Goal: Information Seeking & Learning: Learn about a topic

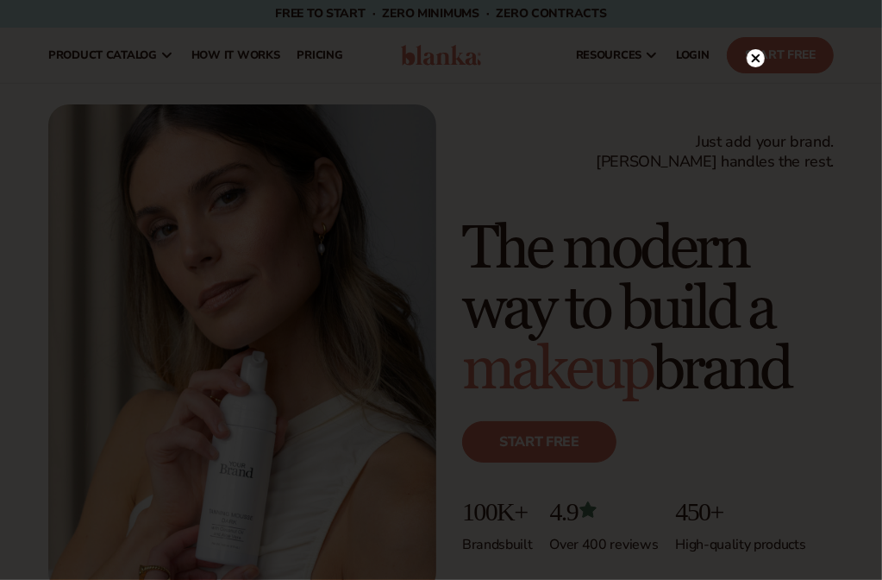
click at [755, 58] on icon at bounding box center [755, 57] width 9 height 9
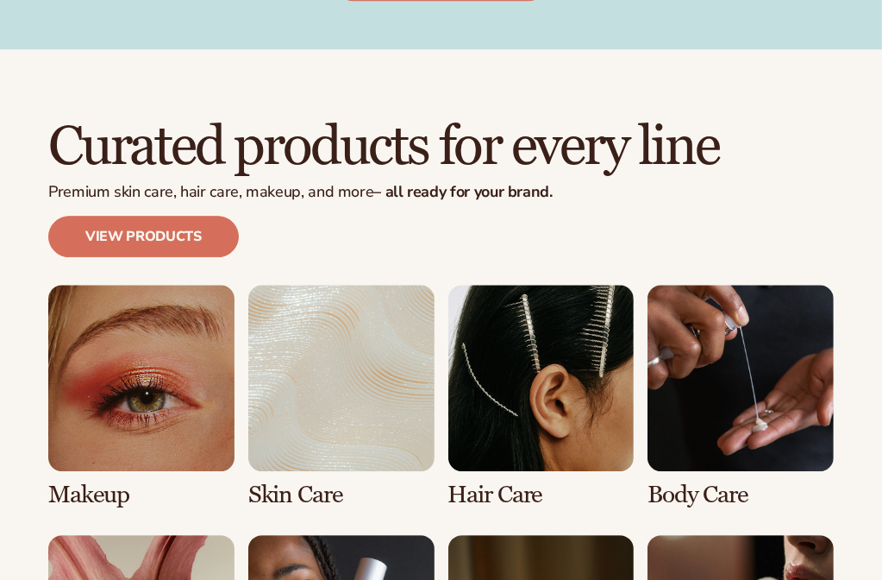
scroll to position [3219, 0]
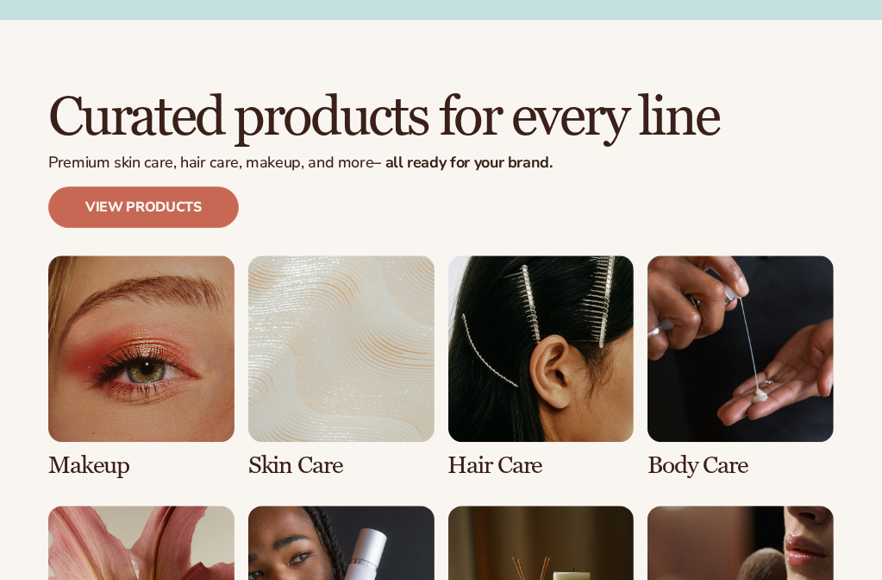
click at [172, 186] on link "View products" at bounding box center [143, 206] width 191 height 41
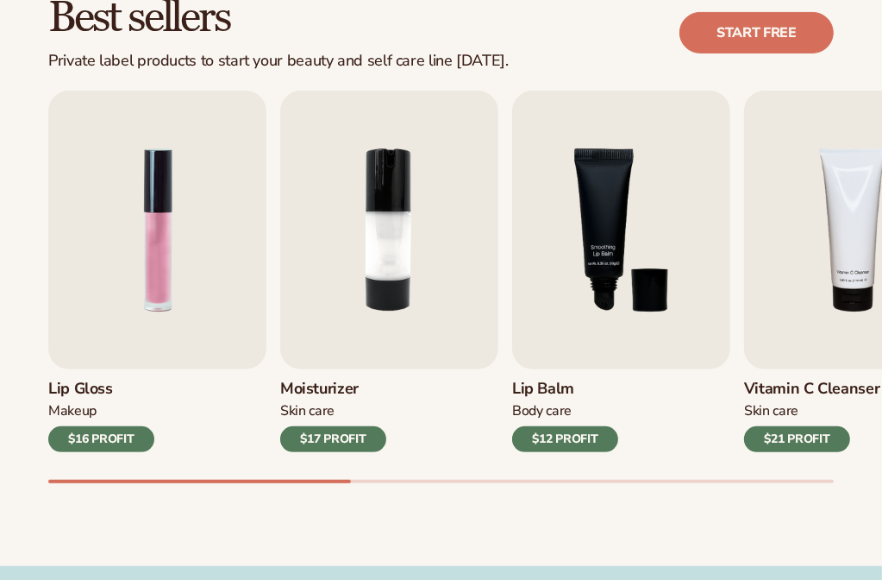
scroll to position [535, 0]
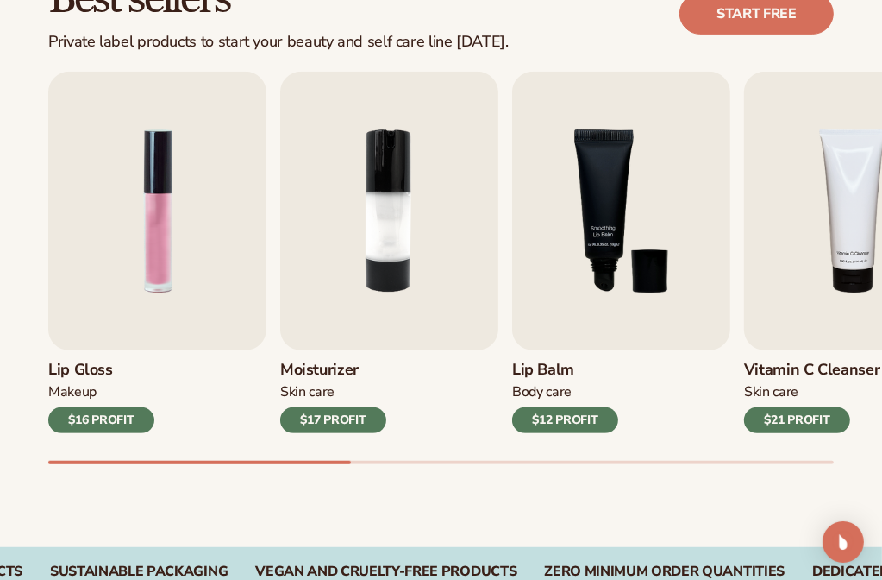
click at [78, 366] on h3 "Lip Gloss" at bounding box center [101, 370] width 106 height 19
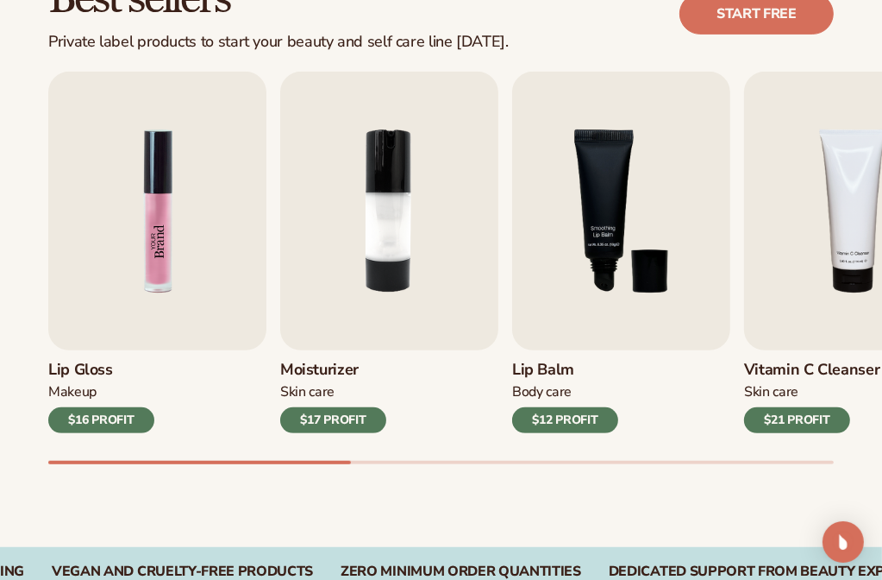
click at [138, 310] on img "1 / 9" at bounding box center [157, 211] width 218 height 279
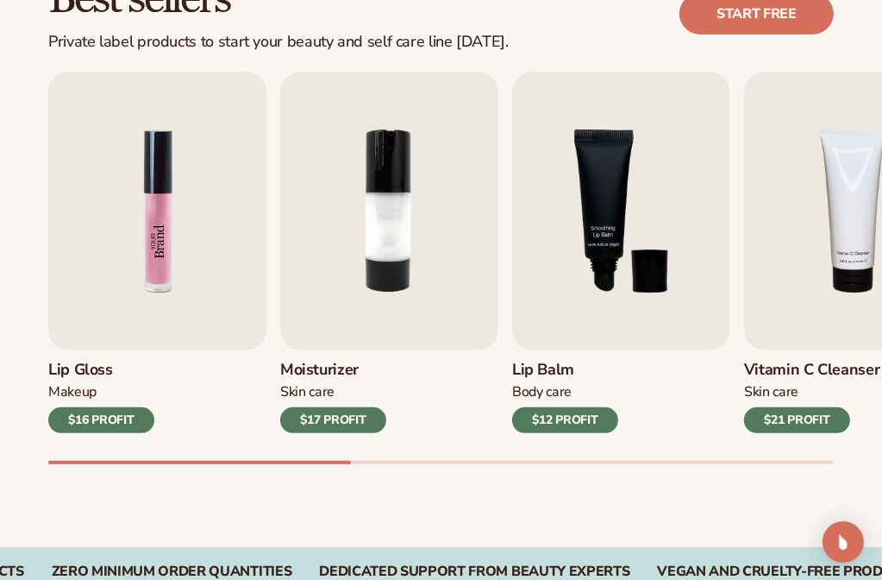
click at [171, 258] on img "1 / 9" at bounding box center [157, 211] width 218 height 279
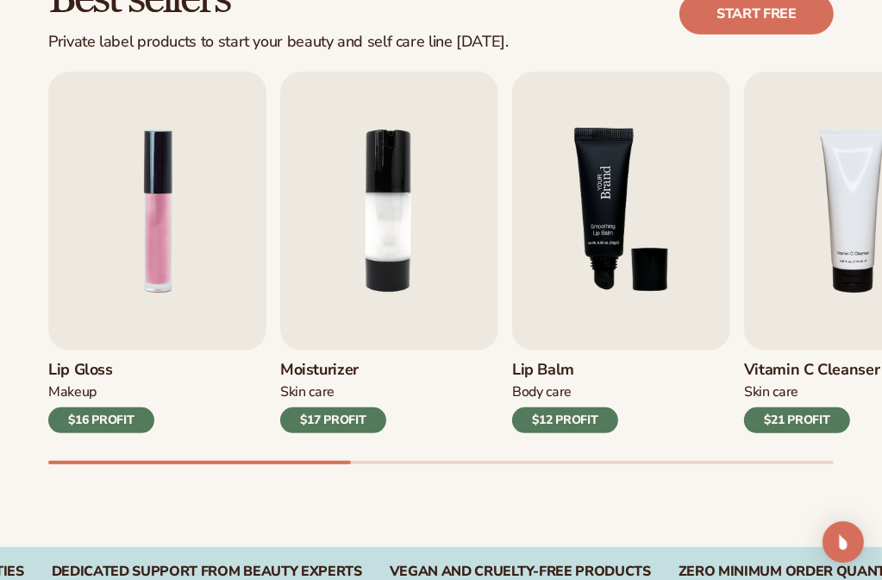
click at [582, 291] on img "3 / 9" at bounding box center [621, 211] width 218 height 279
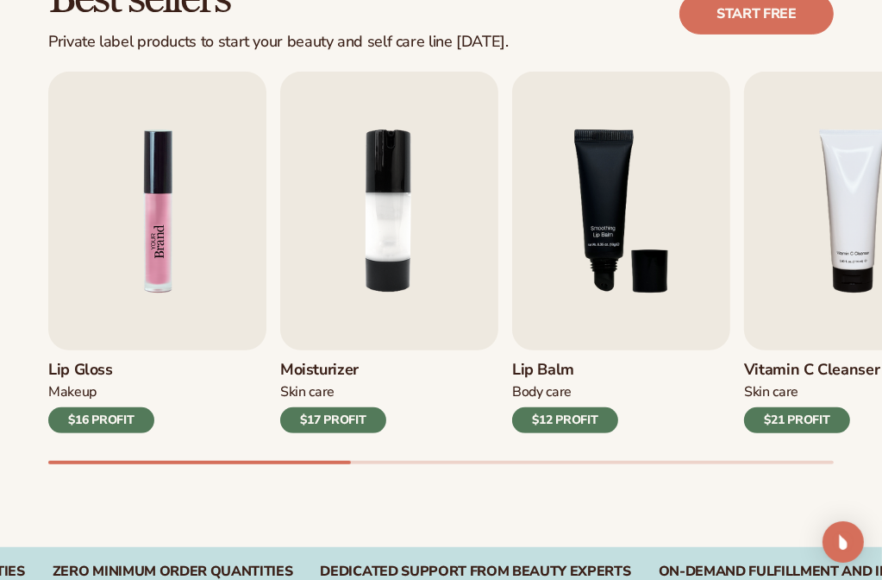
click at [255, 260] on img "1 / 9" at bounding box center [157, 211] width 218 height 279
click at [624, 269] on img "3 / 9" at bounding box center [621, 211] width 218 height 279
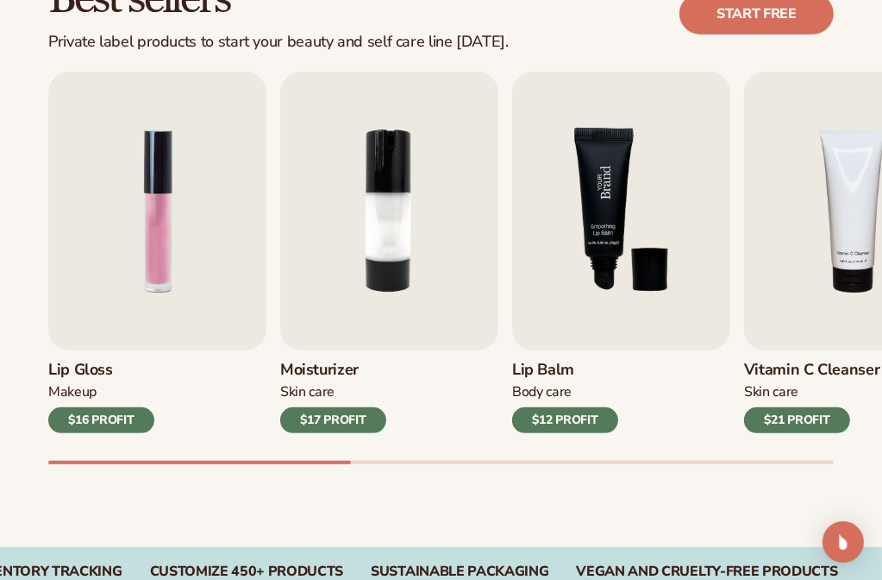
click at [624, 269] on img "3 / 9" at bounding box center [621, 211] width 218 height 279
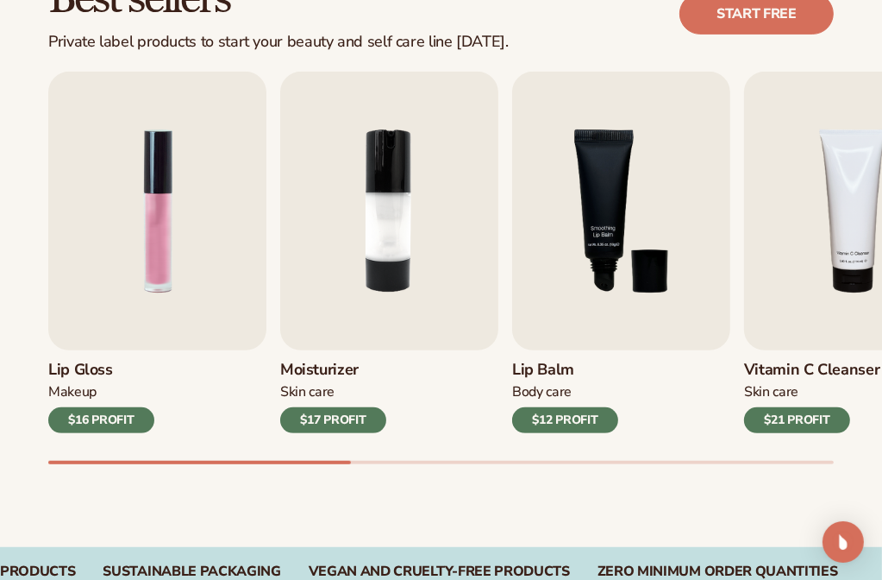
click at [102, 410] on div "$16 PROFIT" at bounding box center [101, 420] width 106 height 26
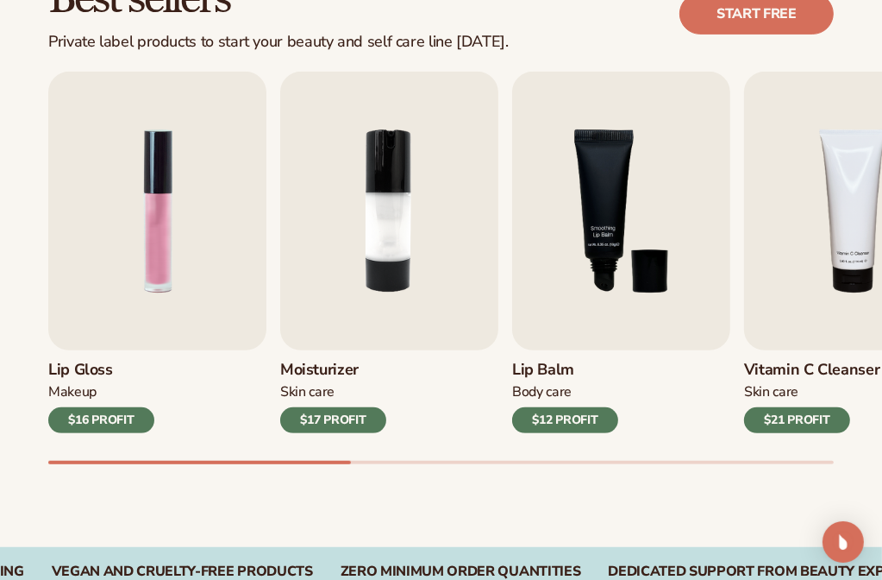
click at [102, 410] on div "$16 PROFIT" at bounding box center [101, 420] width 106 height 26
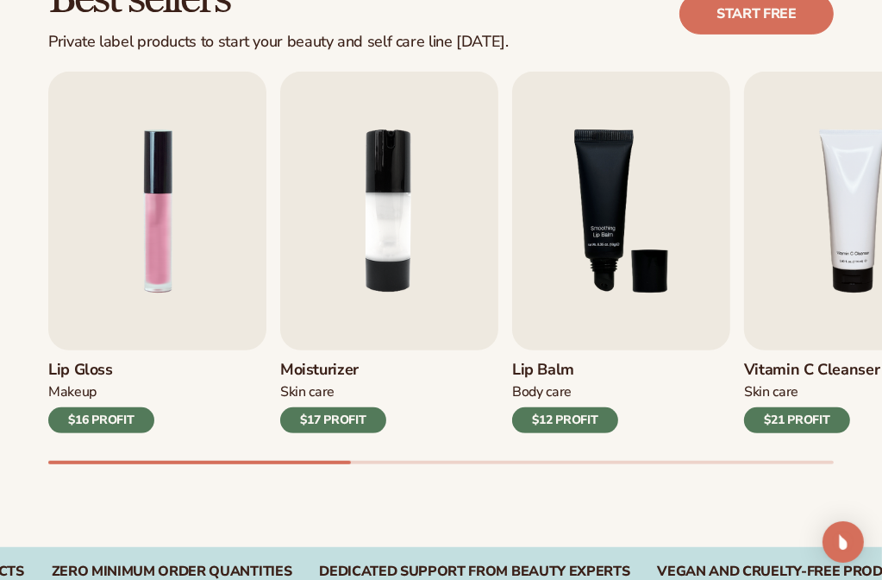
click at [555, 422] on div "$12 PROFIT" at bounding box center [565, 420] width 106 height 26
click at [82, 368] on h3 "Lip Gloss" at bounding box center [101, 370] width 106 height 19
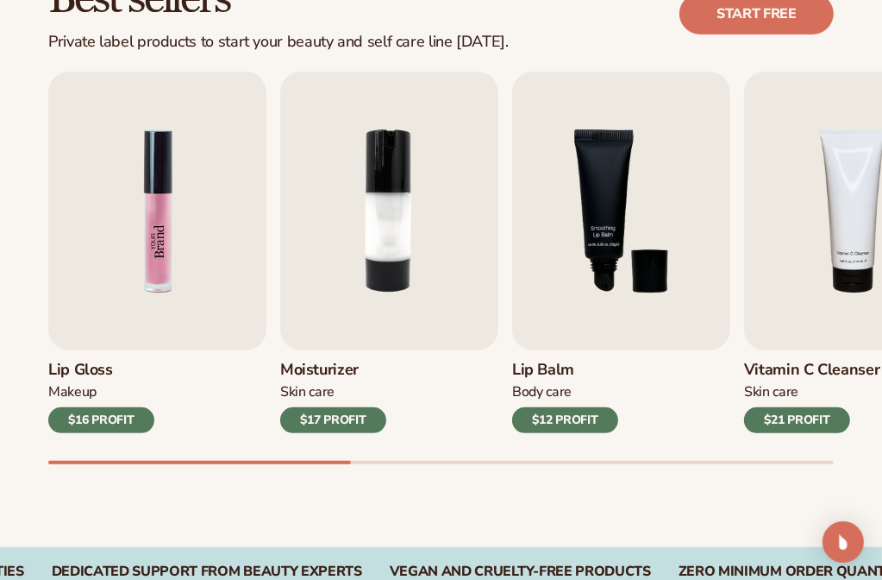
click at [159, 233] on img "1 / 9" at bounding box center [157, 211] width 218 height 279
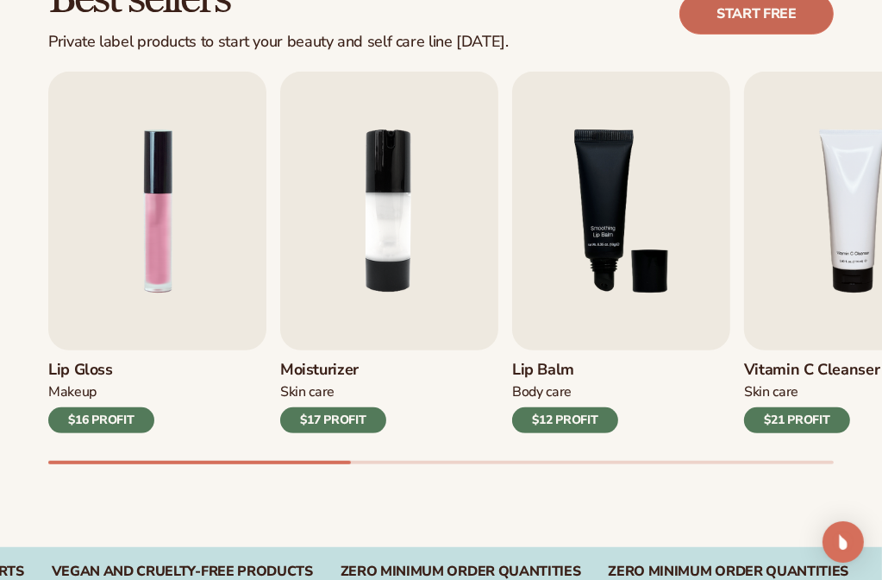
click at [795, 23] on link "Start free" at bounding box center [757, 13] width 154 height 41
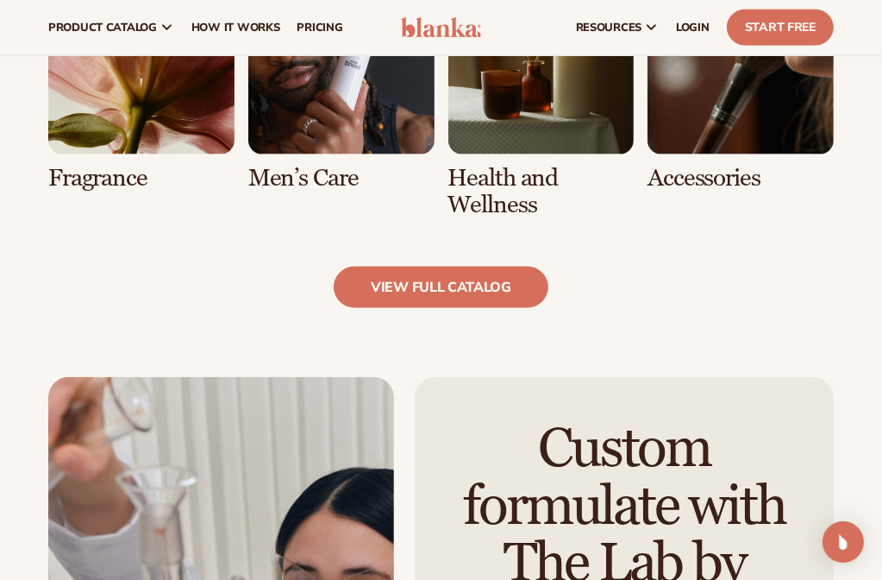
scroll to position [1553, 0]
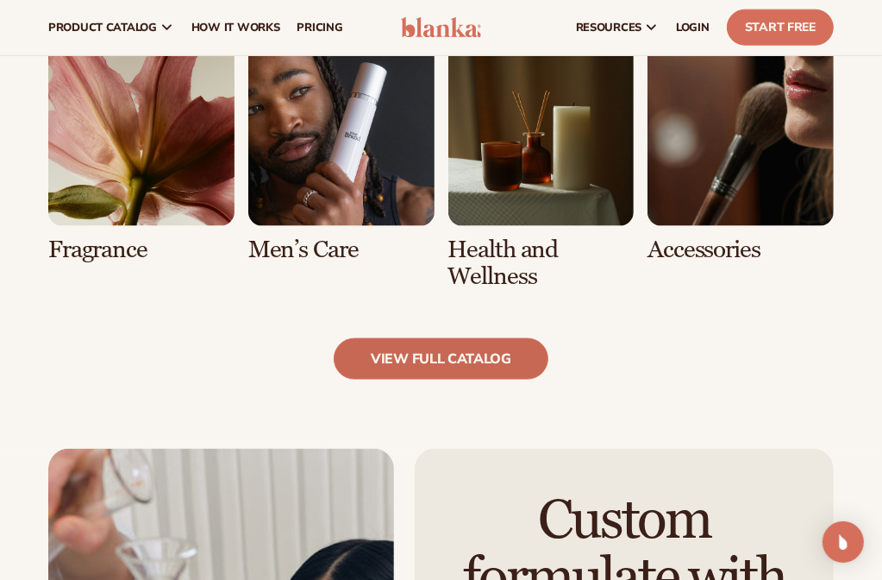
click at [497, 357] on link "view full catalog" at bounding box center [441, 358] width 215 height 41
